Goal: Transaction & Acquisition: Download file/media

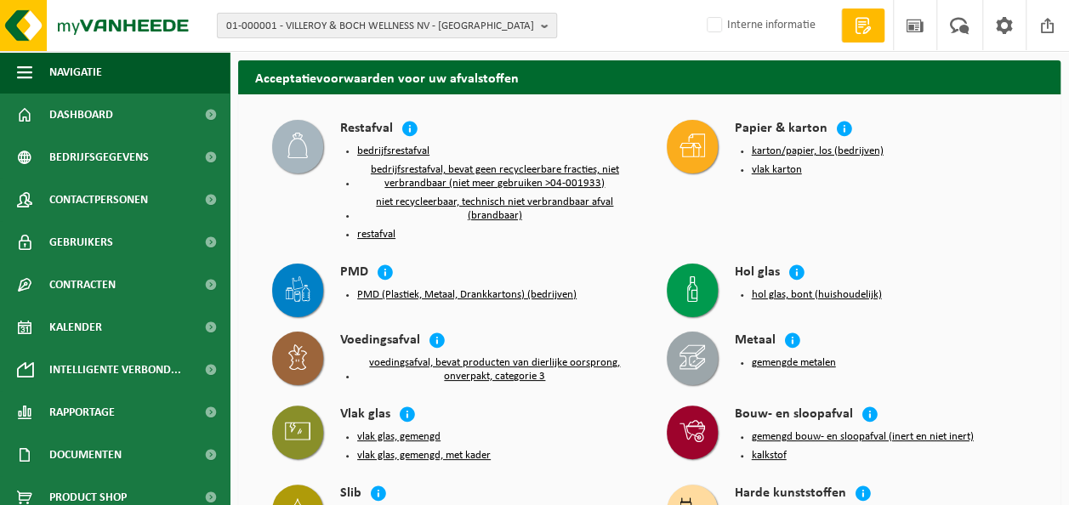
click at [325, 31] on span "01-000001 - VILLEROY & BOCH WELLNESS NV - [GEOGRAPHIC_DATA]" at bounding box center [380, 27] width 308 height 26
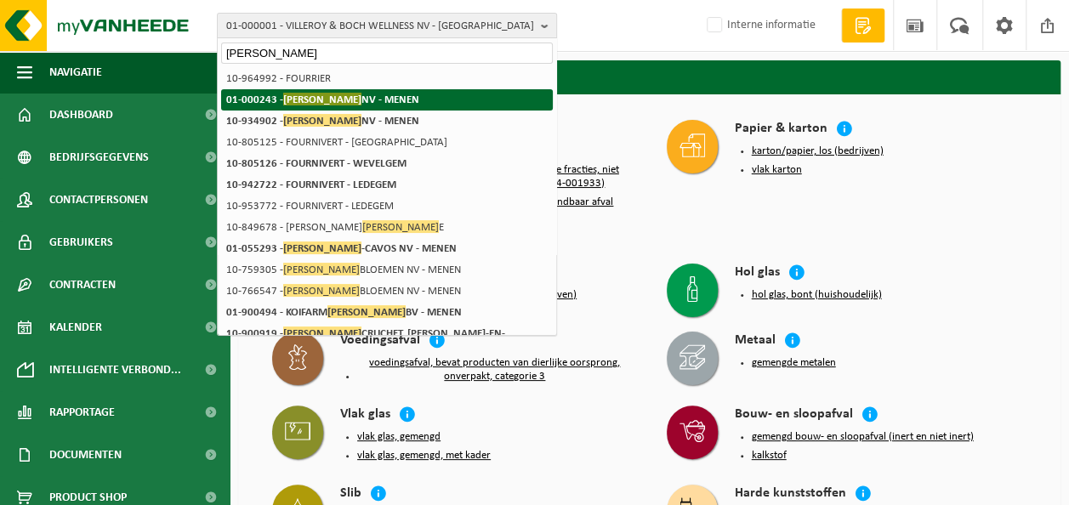
type input "[PERSON_NAME]"
click at [323, 105] on span "[PERSON_NAME]" at bounding box center [322, 99] width 78 height 13
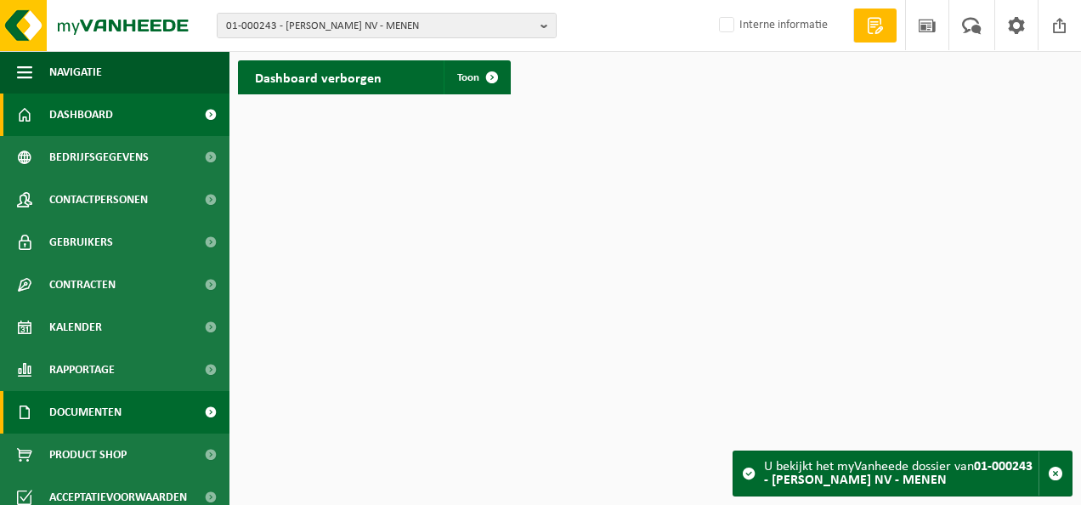
click at [105, 410] on span "Documenten" at bounding box center [85, 412] width 72 height 43
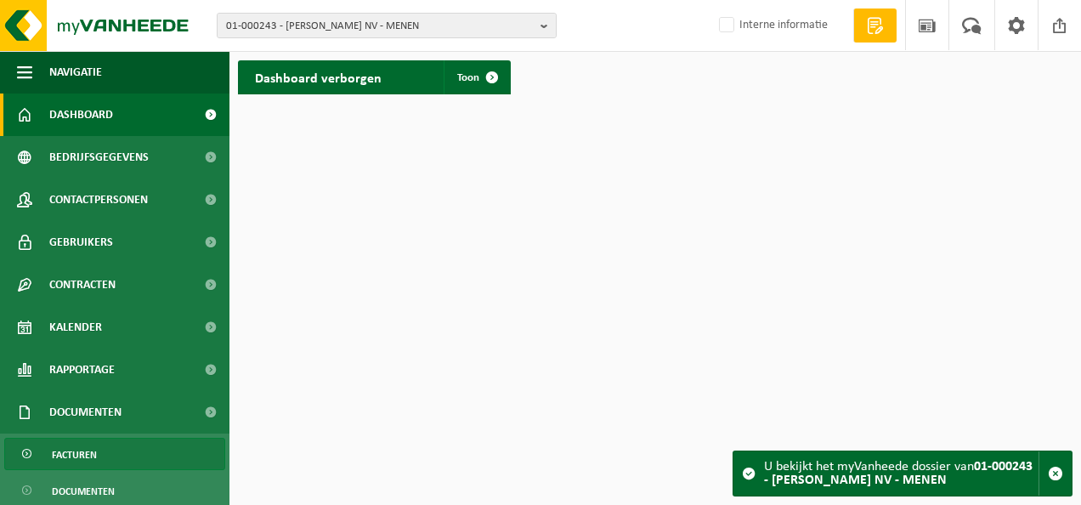
click at [114, 451] on link "Facturen" at bounding box center [114, 454] width 221 height 32
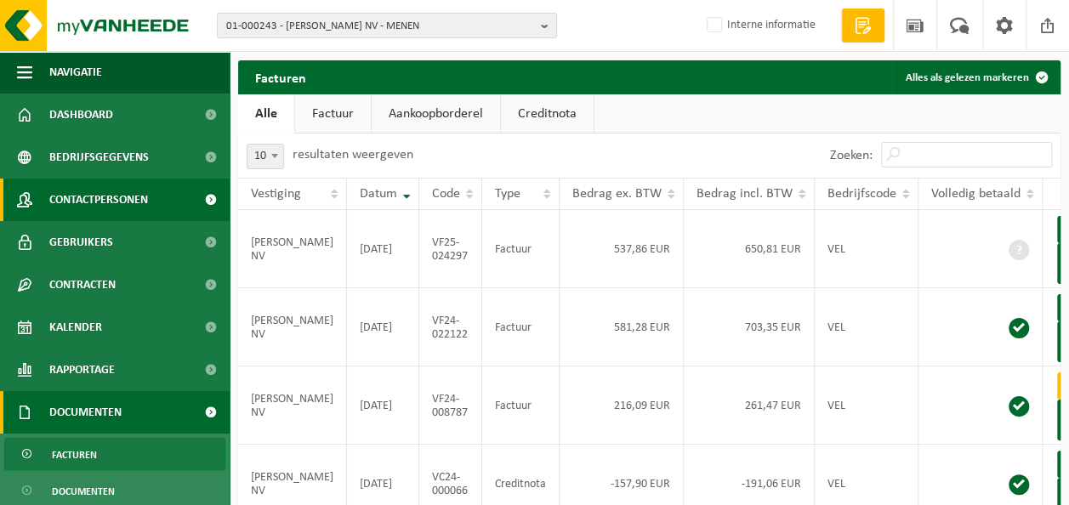
click at [87, 173] on span "Bedrijfsgegevens" at bounding box center [98, 157] width 99 height 43
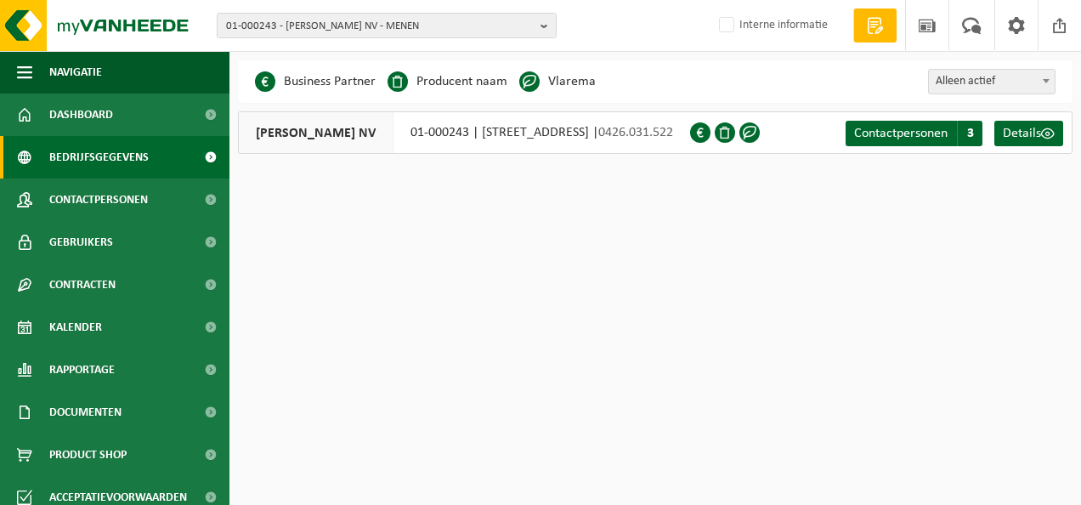
click at [97, 205] on span "Contactpersonen" at bounding box center [98, 200] width 99 height 43
